Goal: Transaction & Acquisition: Purchase product/service

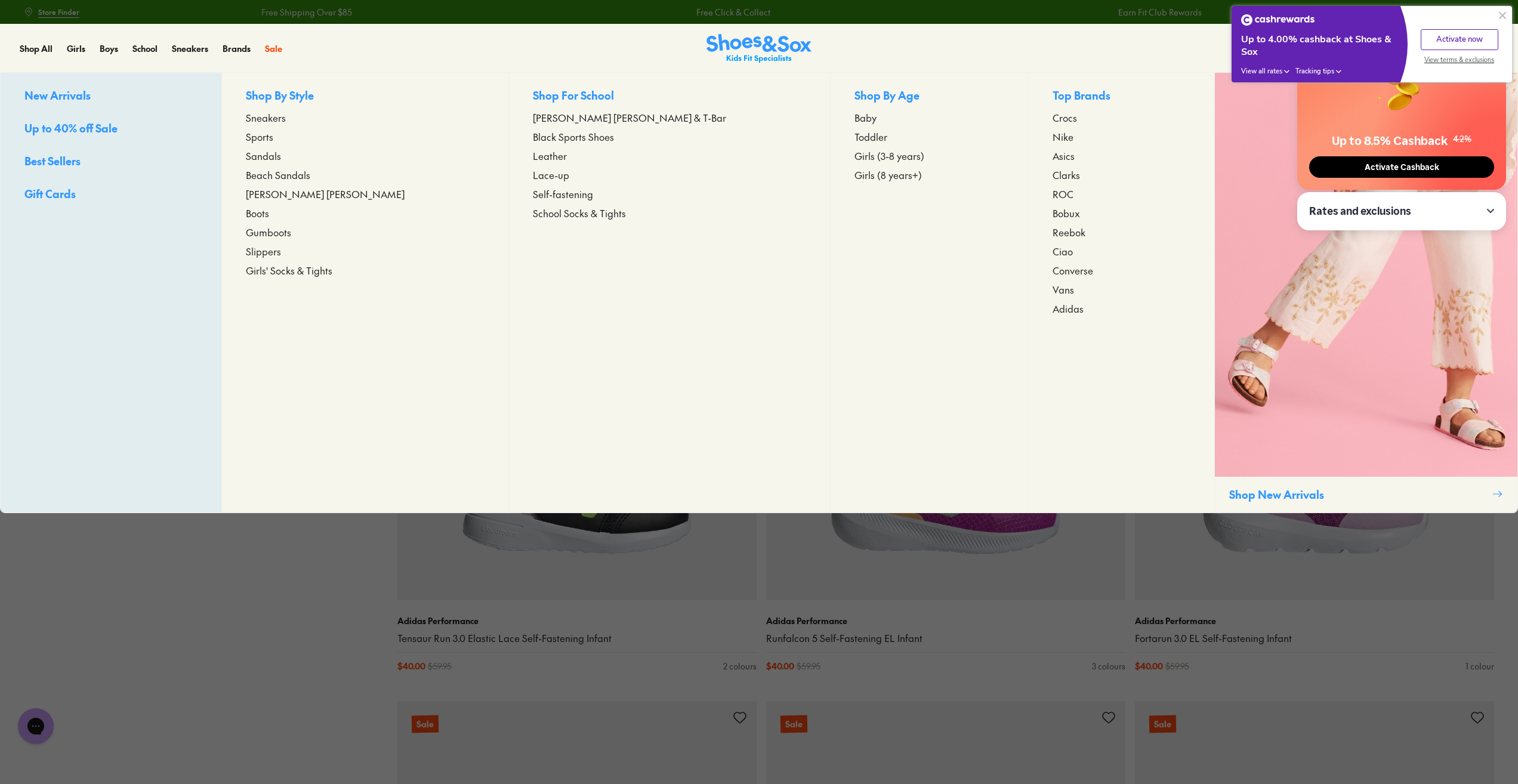
click at [313, 98] on p "Shop By Style" at bounding box center [365, 96] width 238 height 18
click at [79, 47] on span "Girls" at bounding box center [76, 48] width 18 height 12
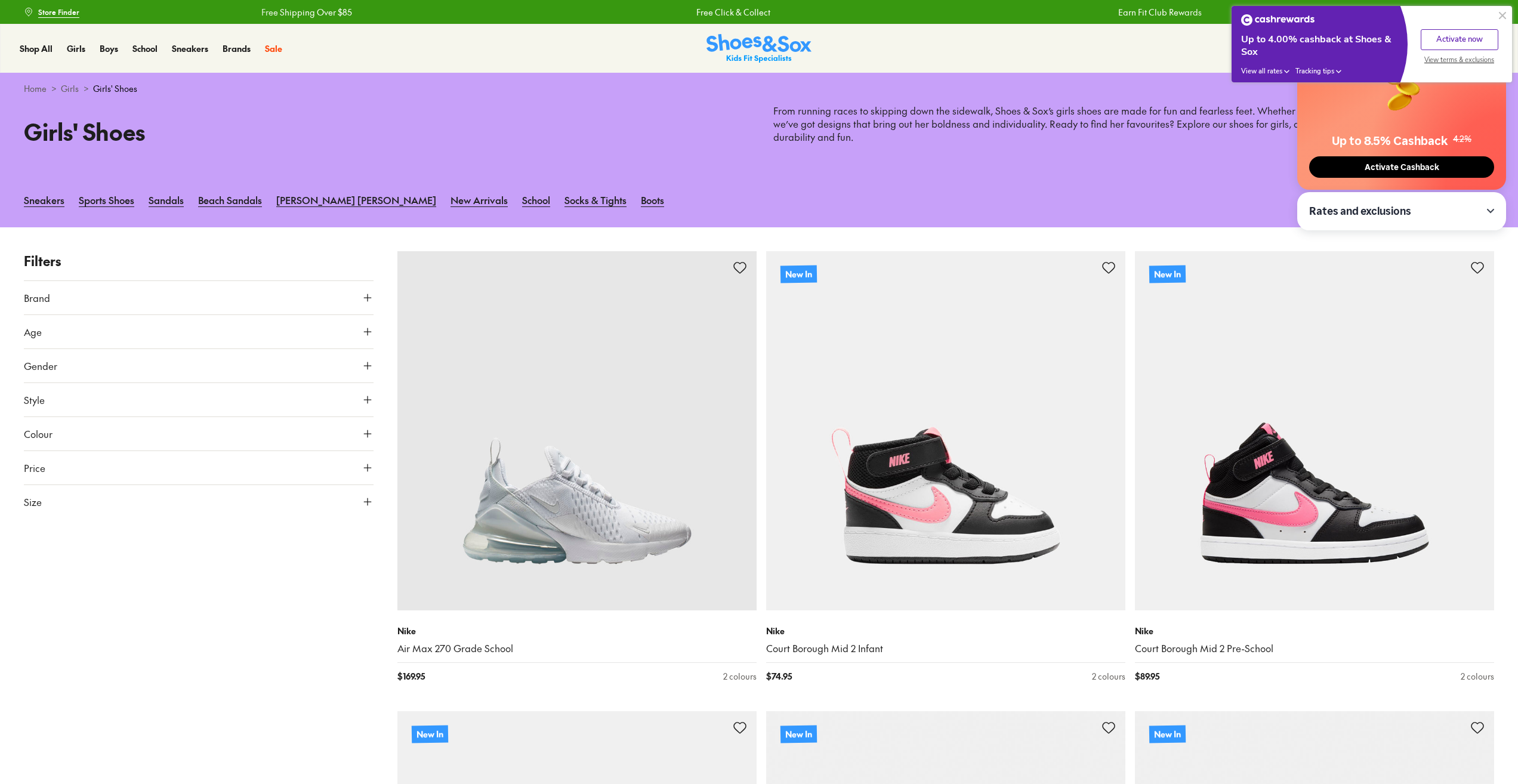
click at [139, 365] on button "Gender" at bounding box center [199, 365] width 349 height 33
click at [75, 566] on button "Size" at bounding box center [199, 561] width 349 height 33
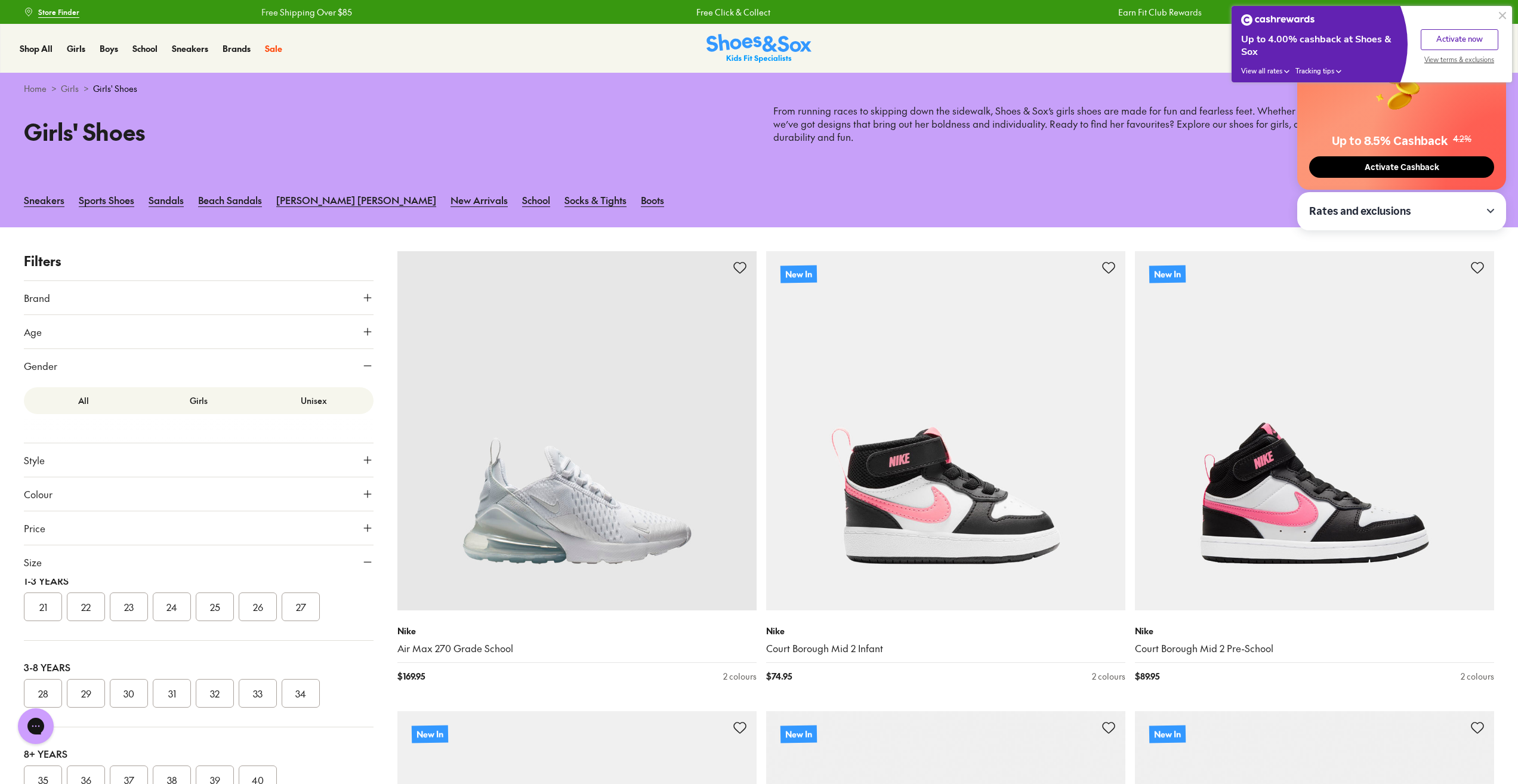
scroll to position [179, 0]
click at [44, 662] on button "28" at bounding box center [43, 657] width 38 height 28
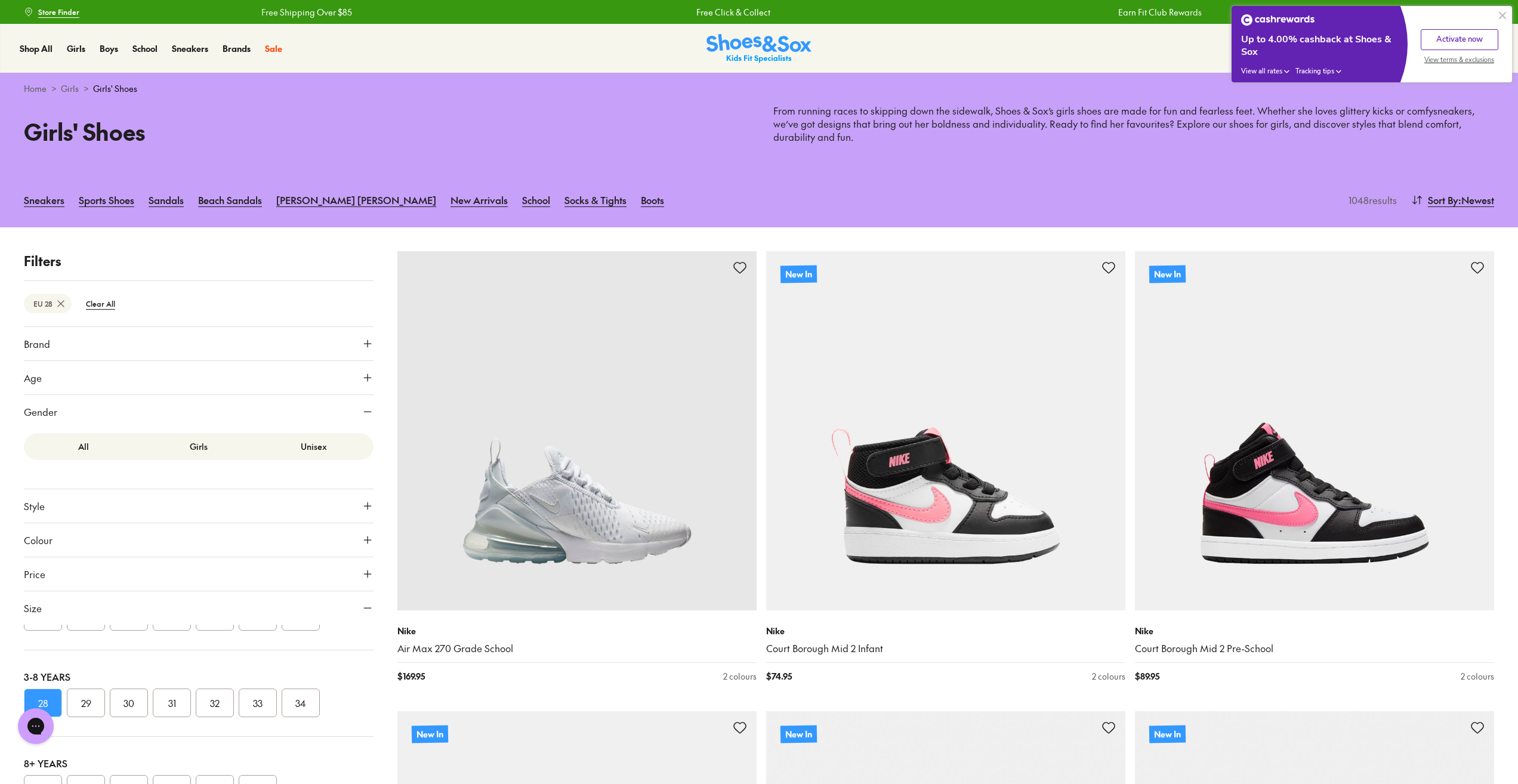
click at [92, 703] on button "29" at bounding box center [86, 703] width 38 height 28
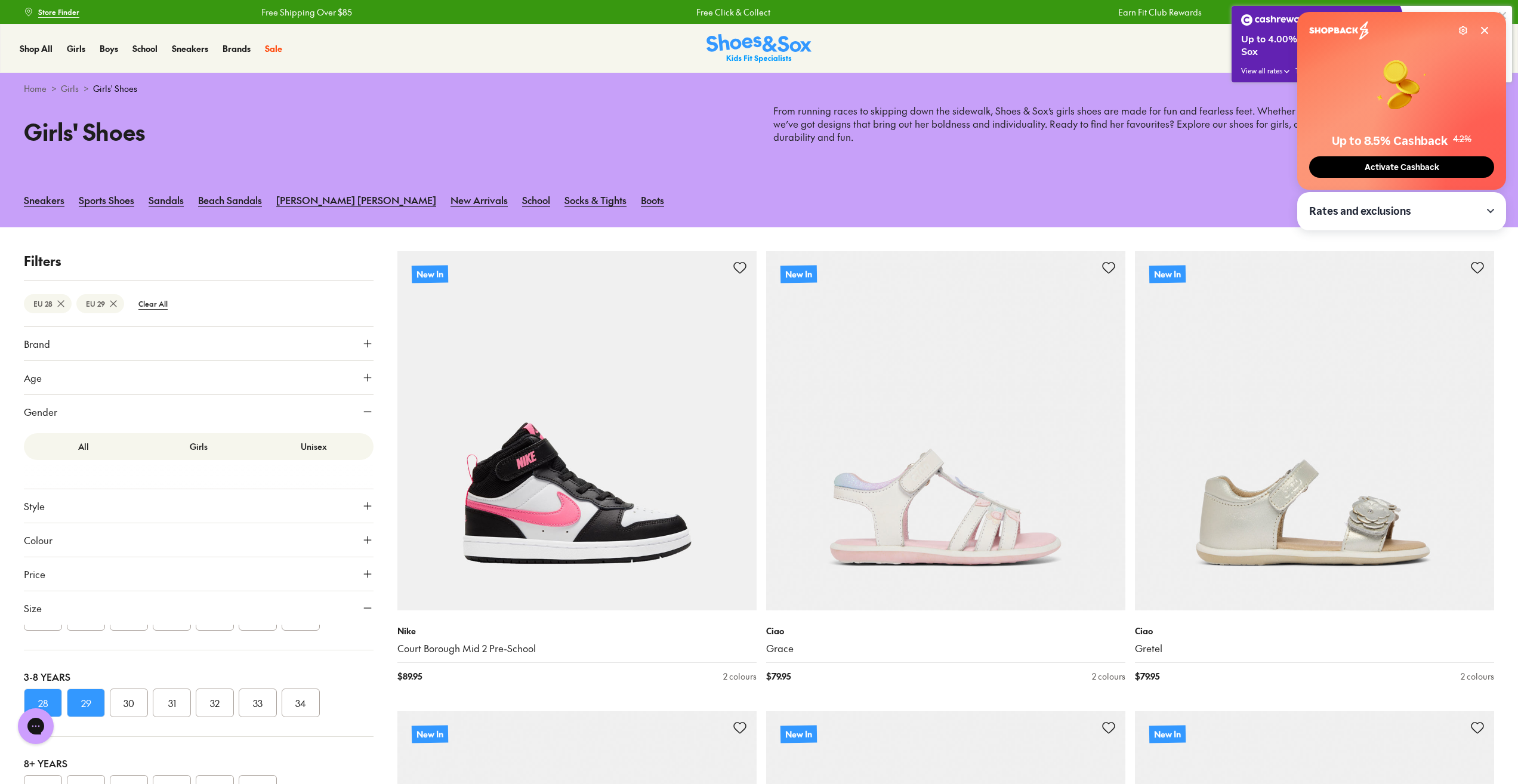
click at [132, 702] on button "30" at bounding box center [129, 703] width 38 height 28
click at [1489, 28] on icon at bounding box center [1484, 30] width 9 height 9
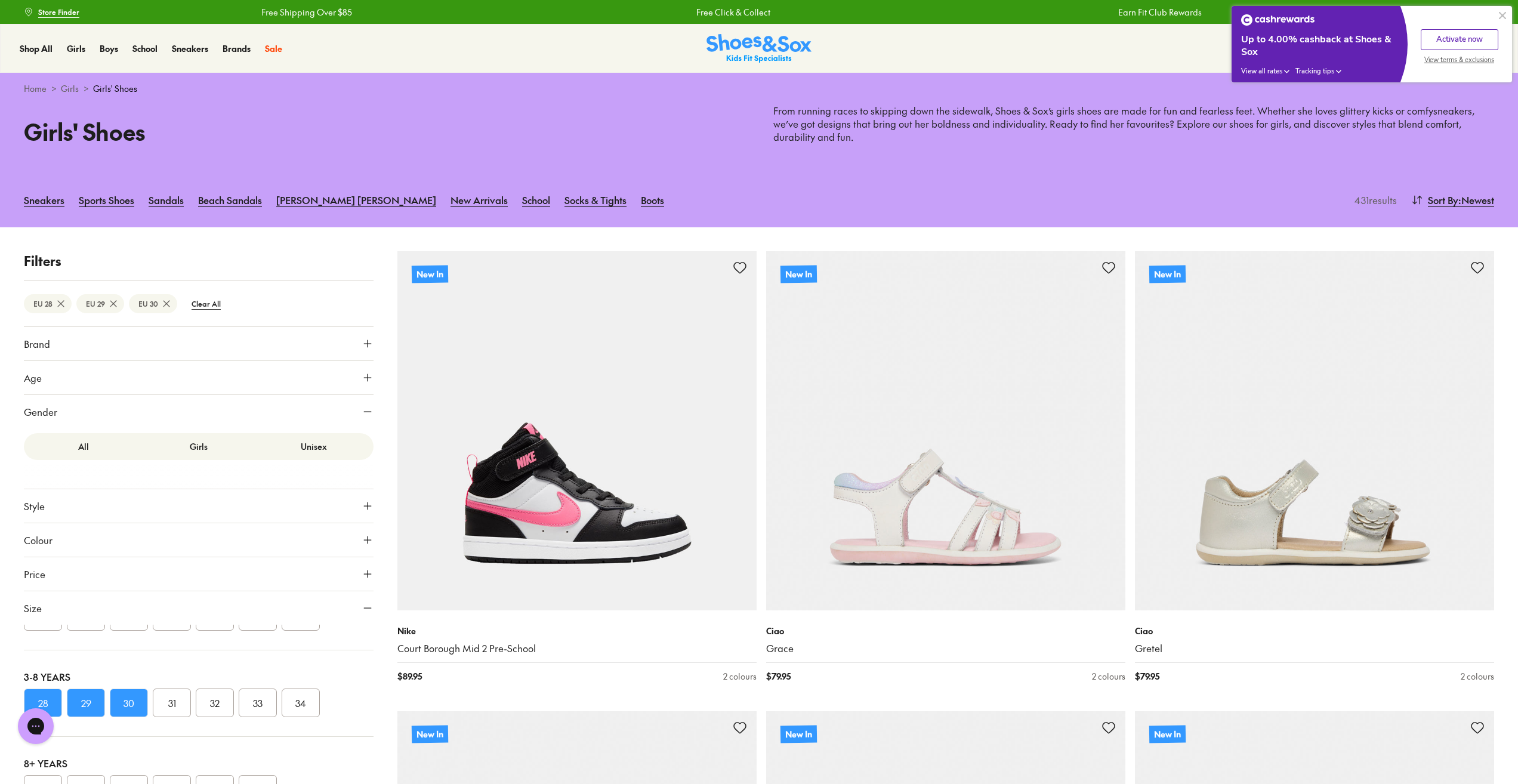
click at [1499, 16] on button at bounding box center [1502, 16] width 14 height 14
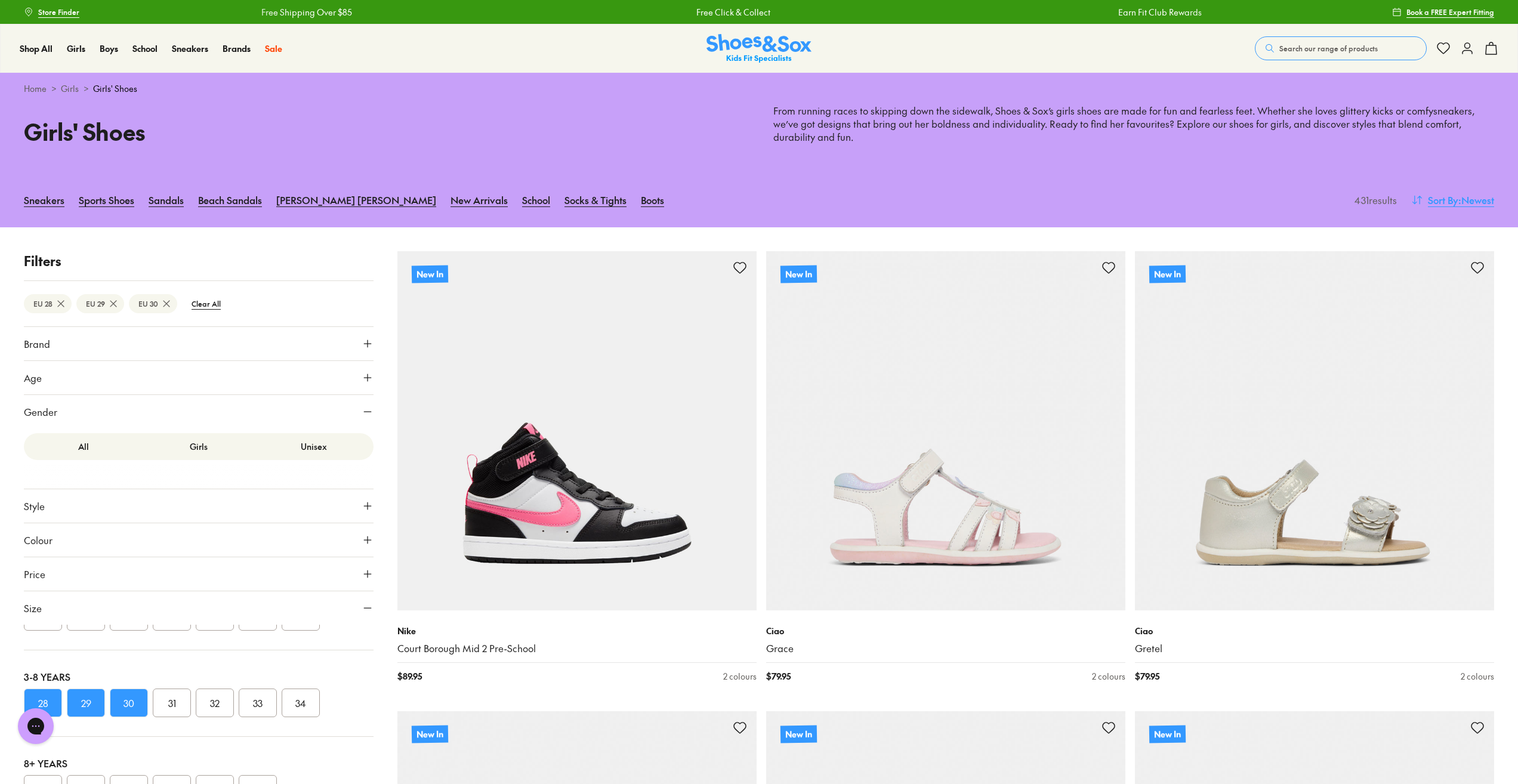
click at [1448, 199] on span "Sort By" at bounding box center [1443, 200] width 30 height 14
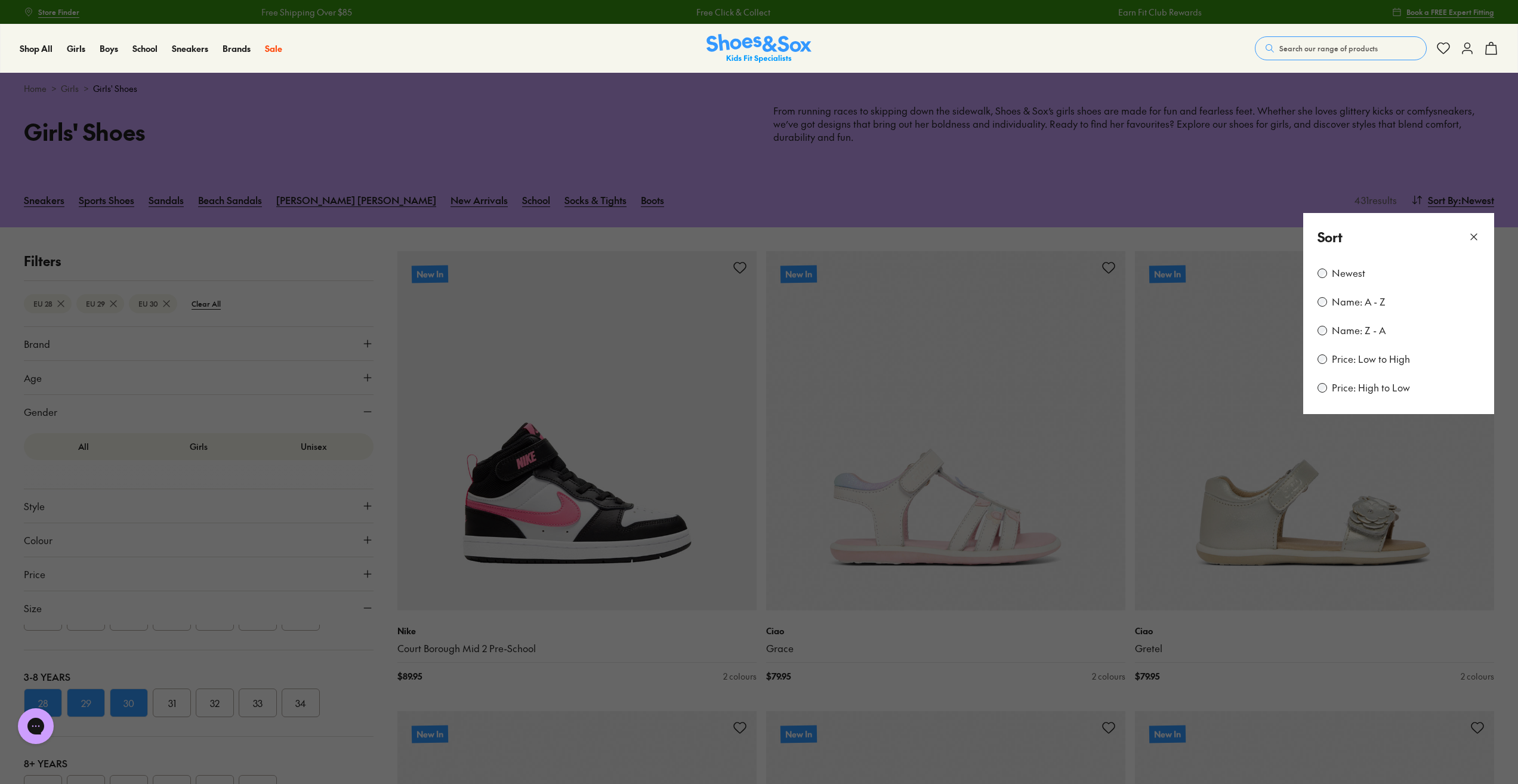
click at [1377, 356] on label "Price: Low to High" at bounding box center [1371, 359] width 79 height 13
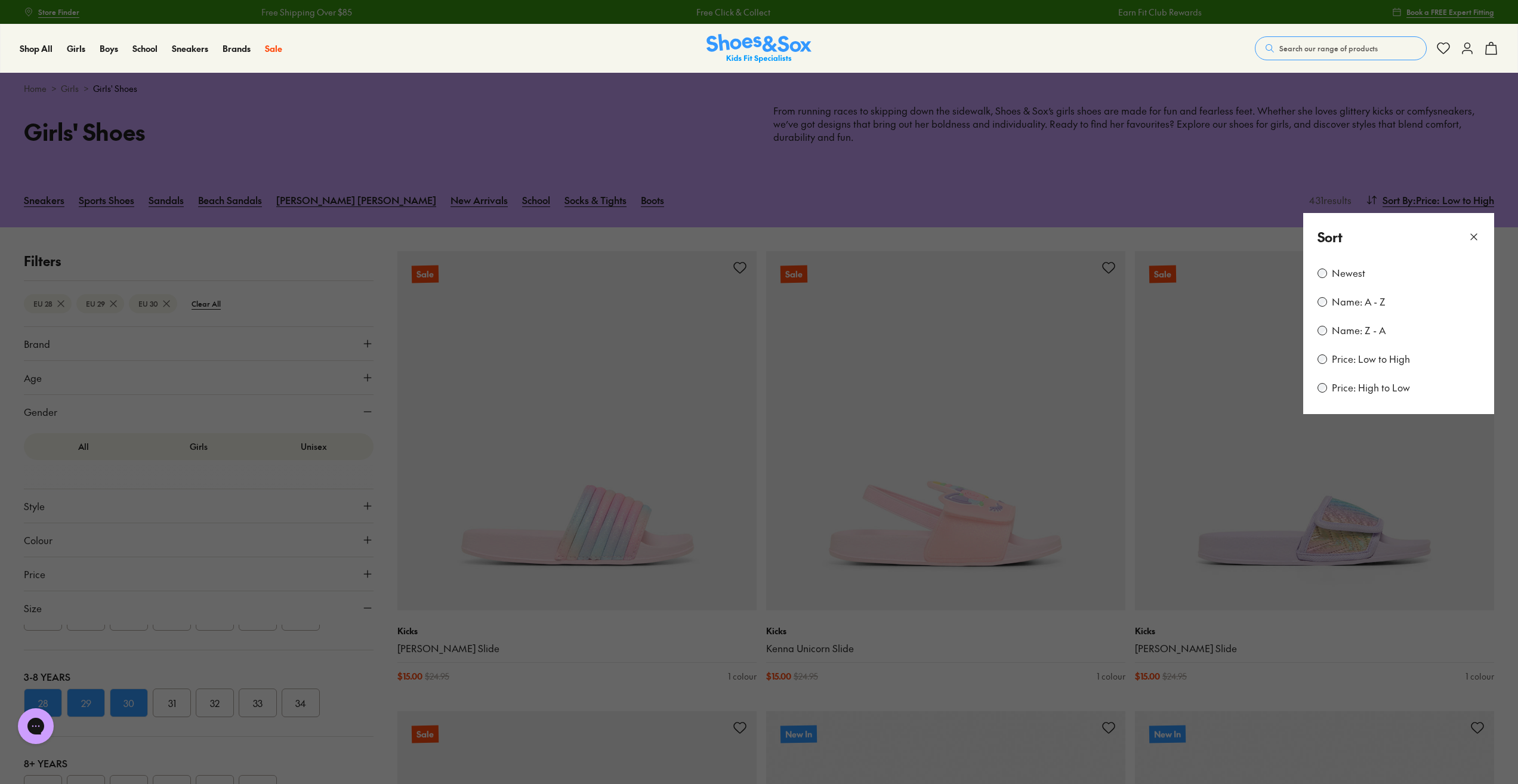
click at [1478, 233] on icon at bounding box center [1474, 237] width 12 height 12
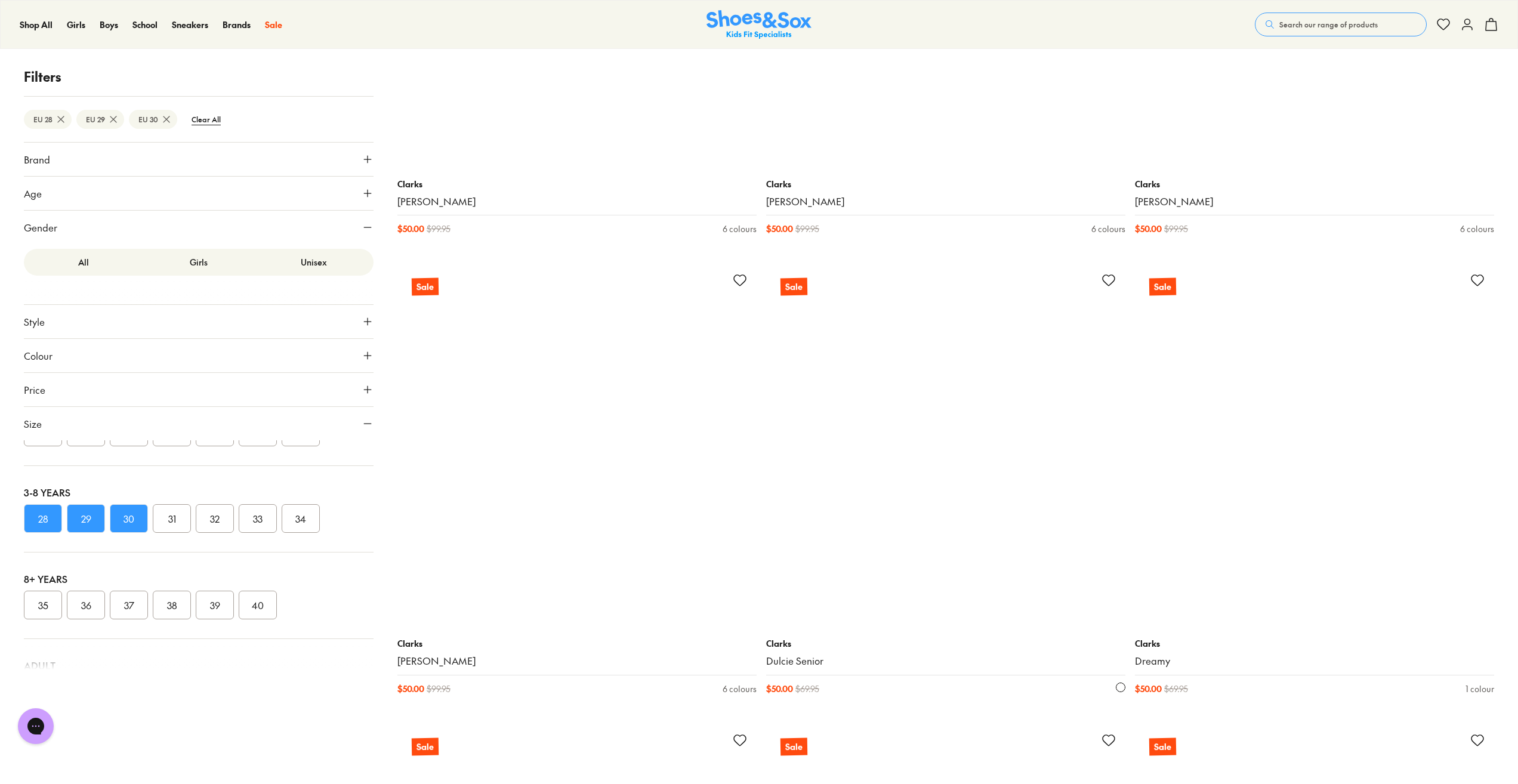
scroll to position [13957, 0]
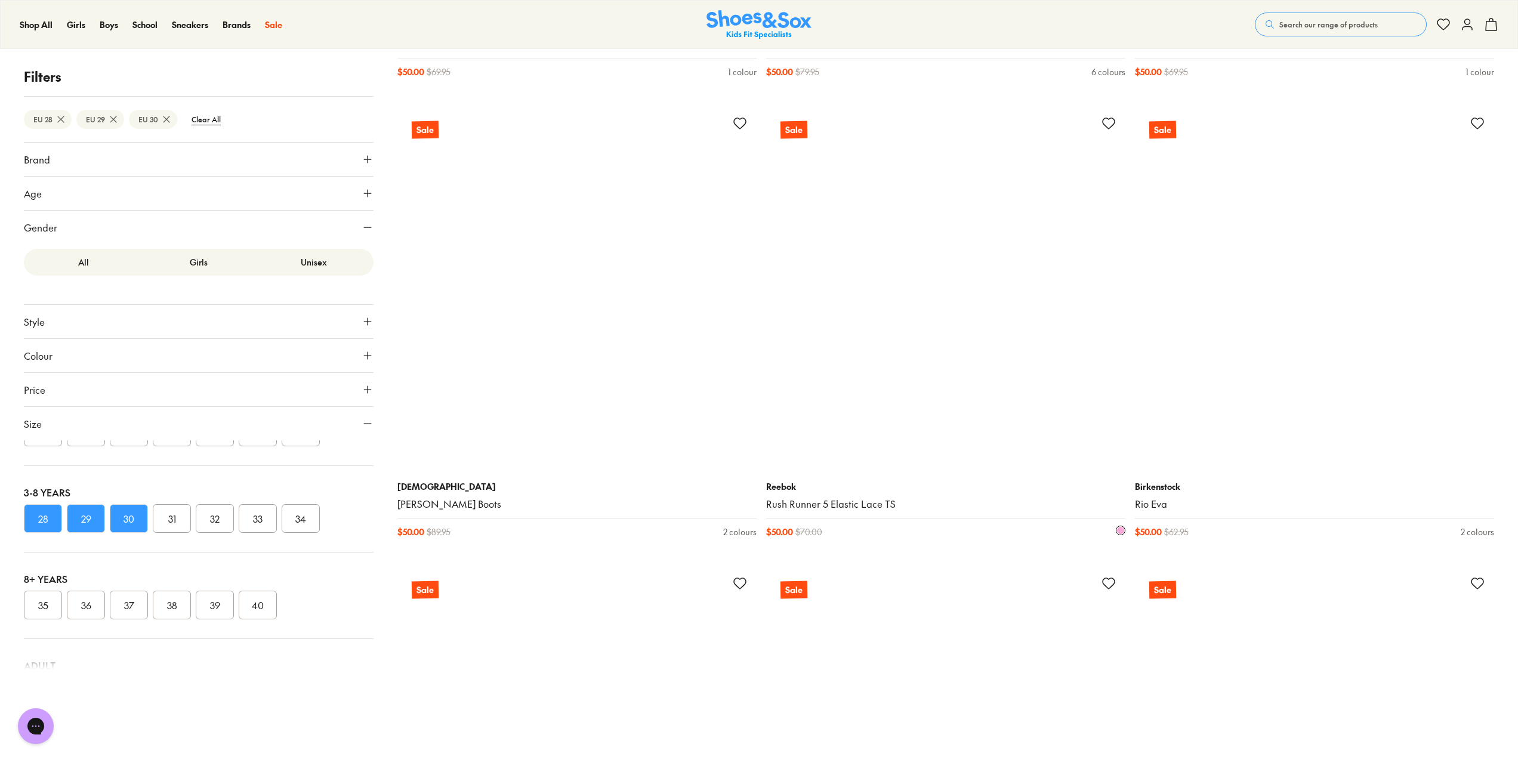
scroll to position [18550, 0]
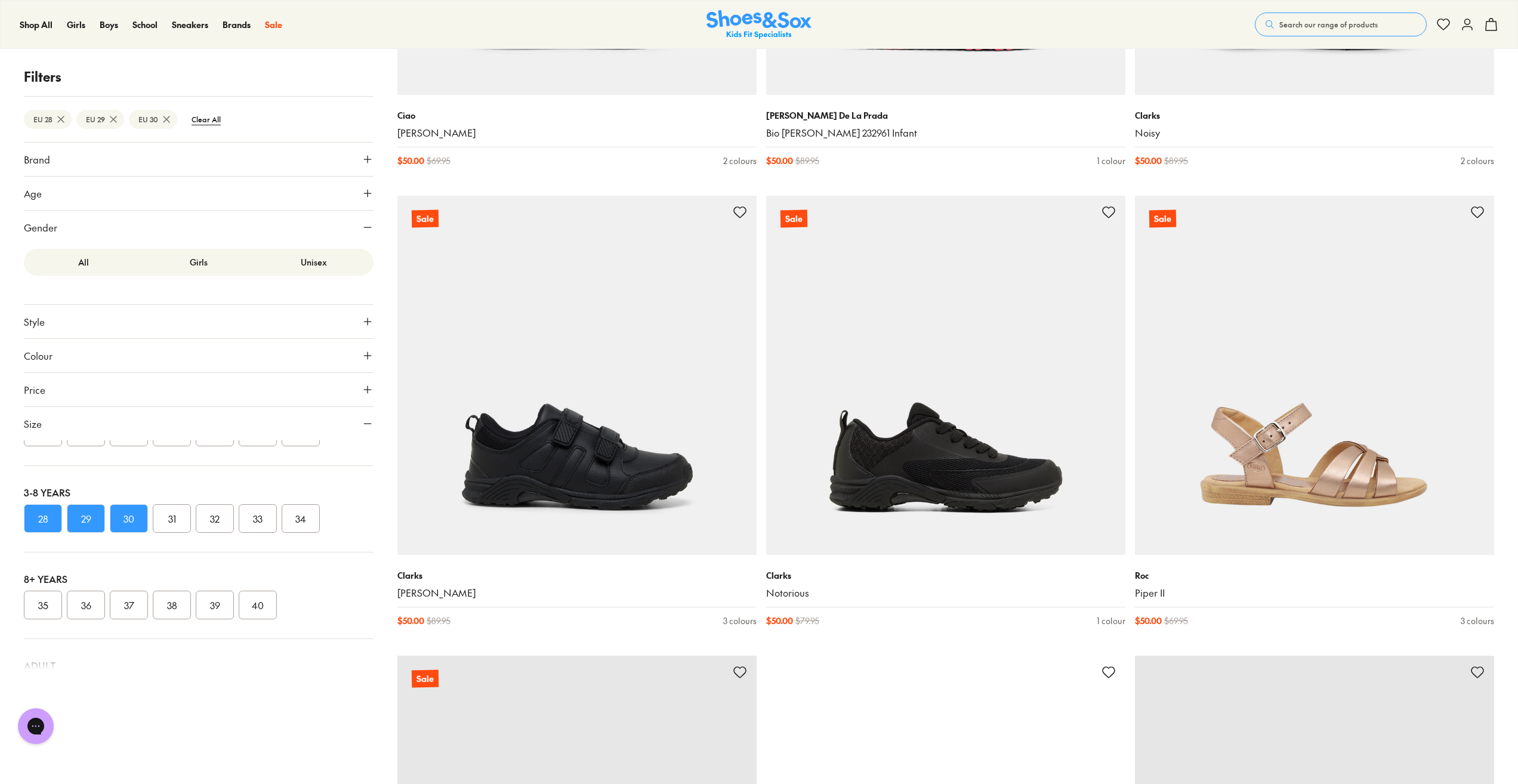
scroll to position [19862, 0]
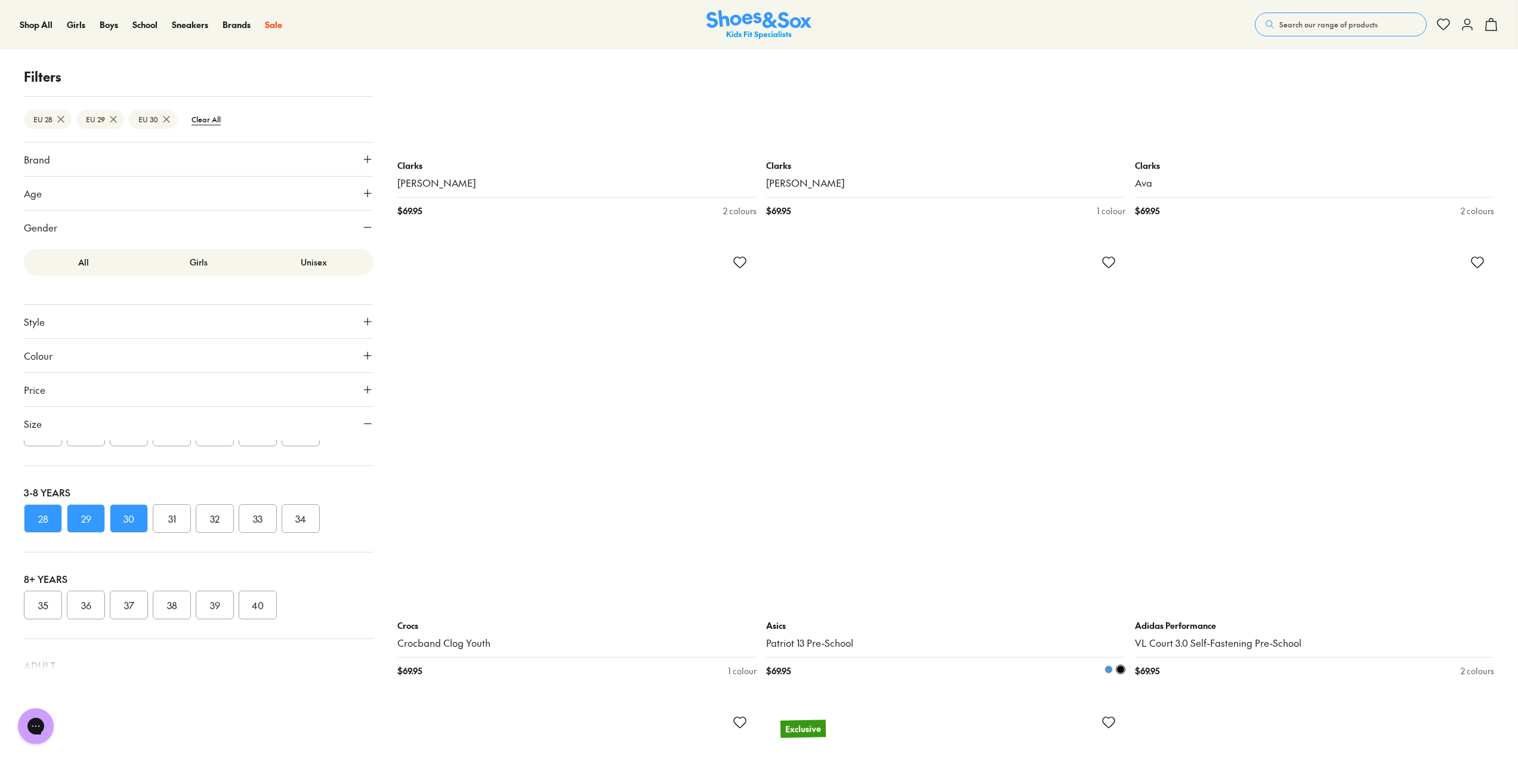
scroll to position [33759, 0]
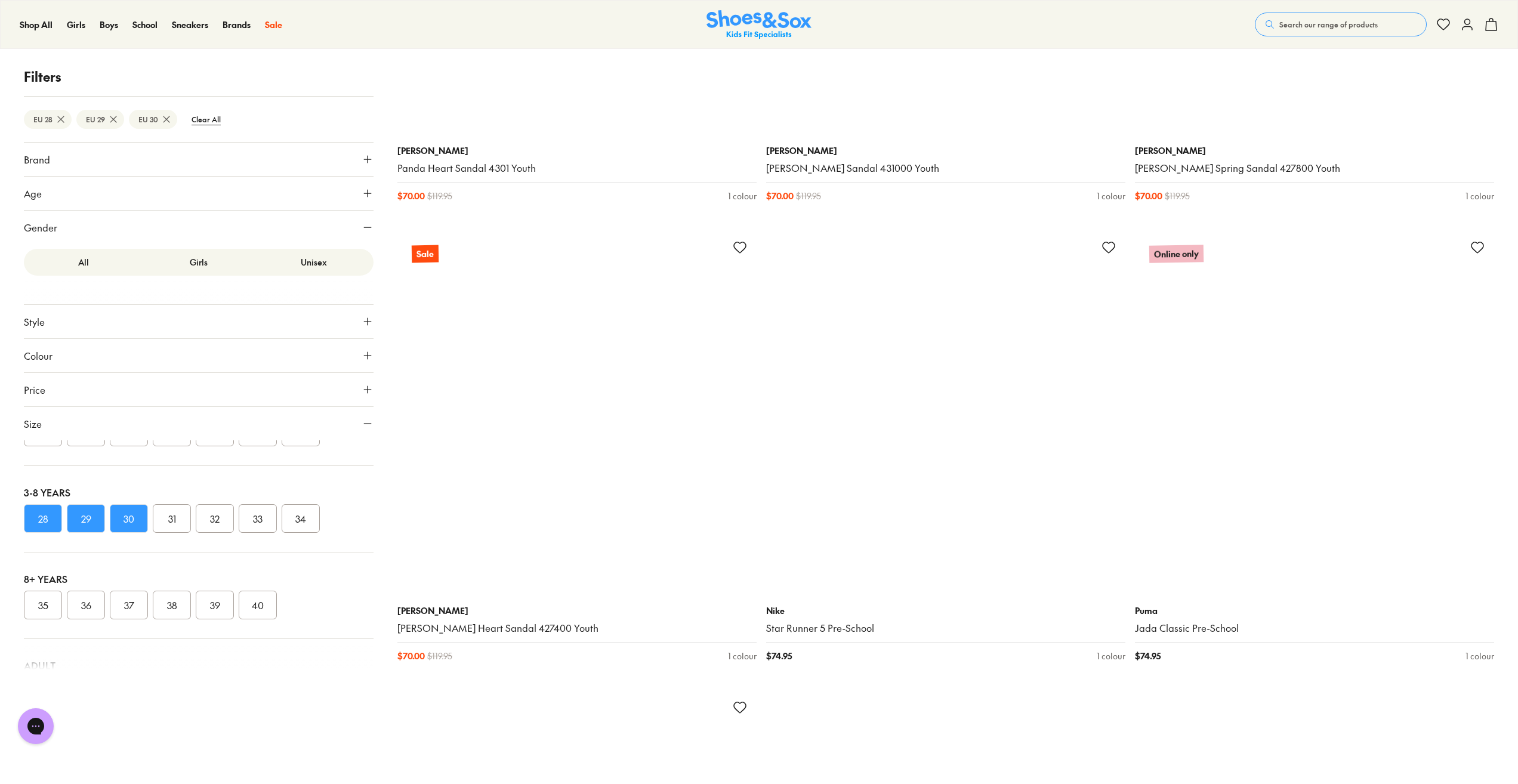
scroll to position [38651, 0]
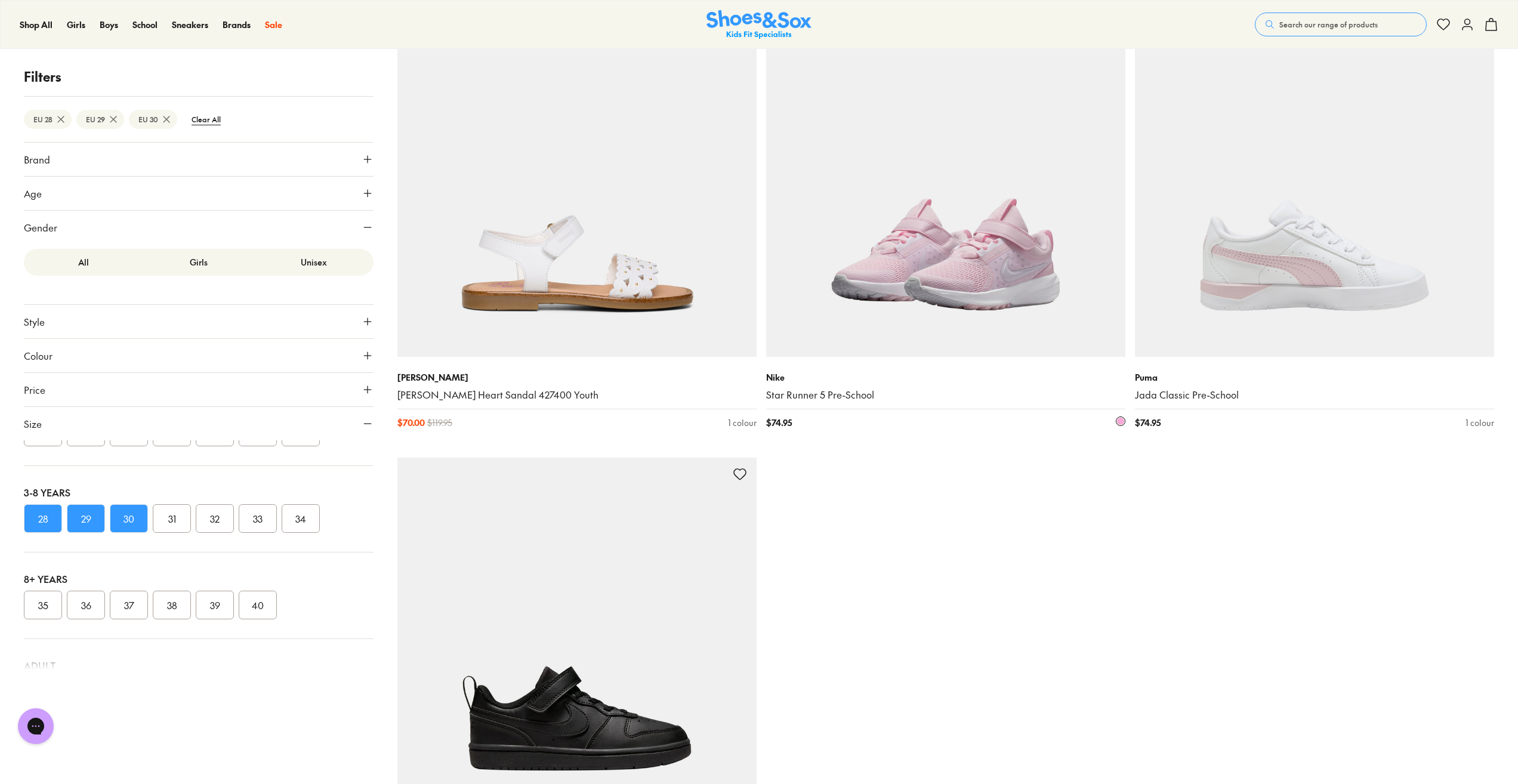
scroll to position [38889, 0]
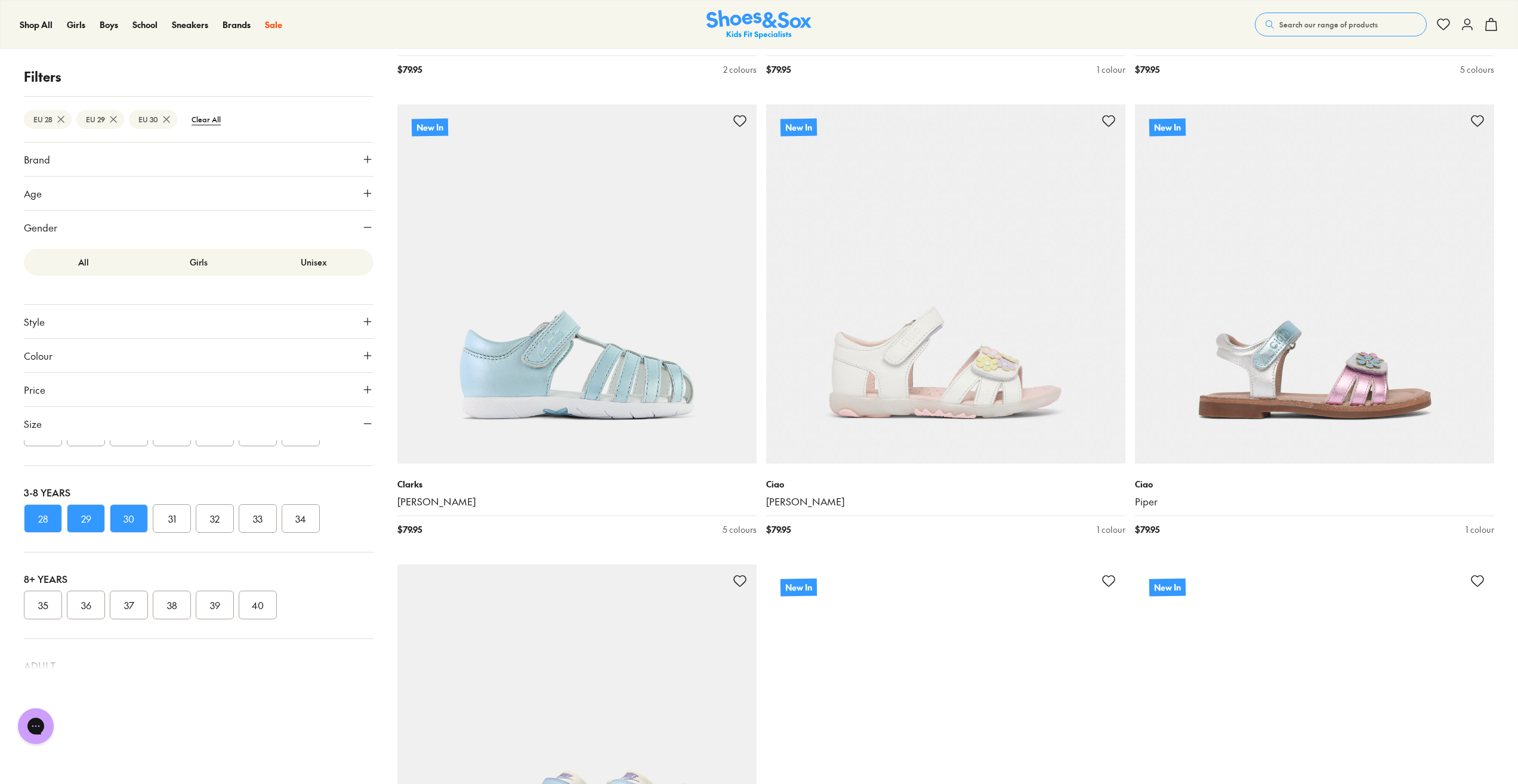
scroll to position [44138, 0]
